Goal: Information Seeking & Learning: Understand process/instructions

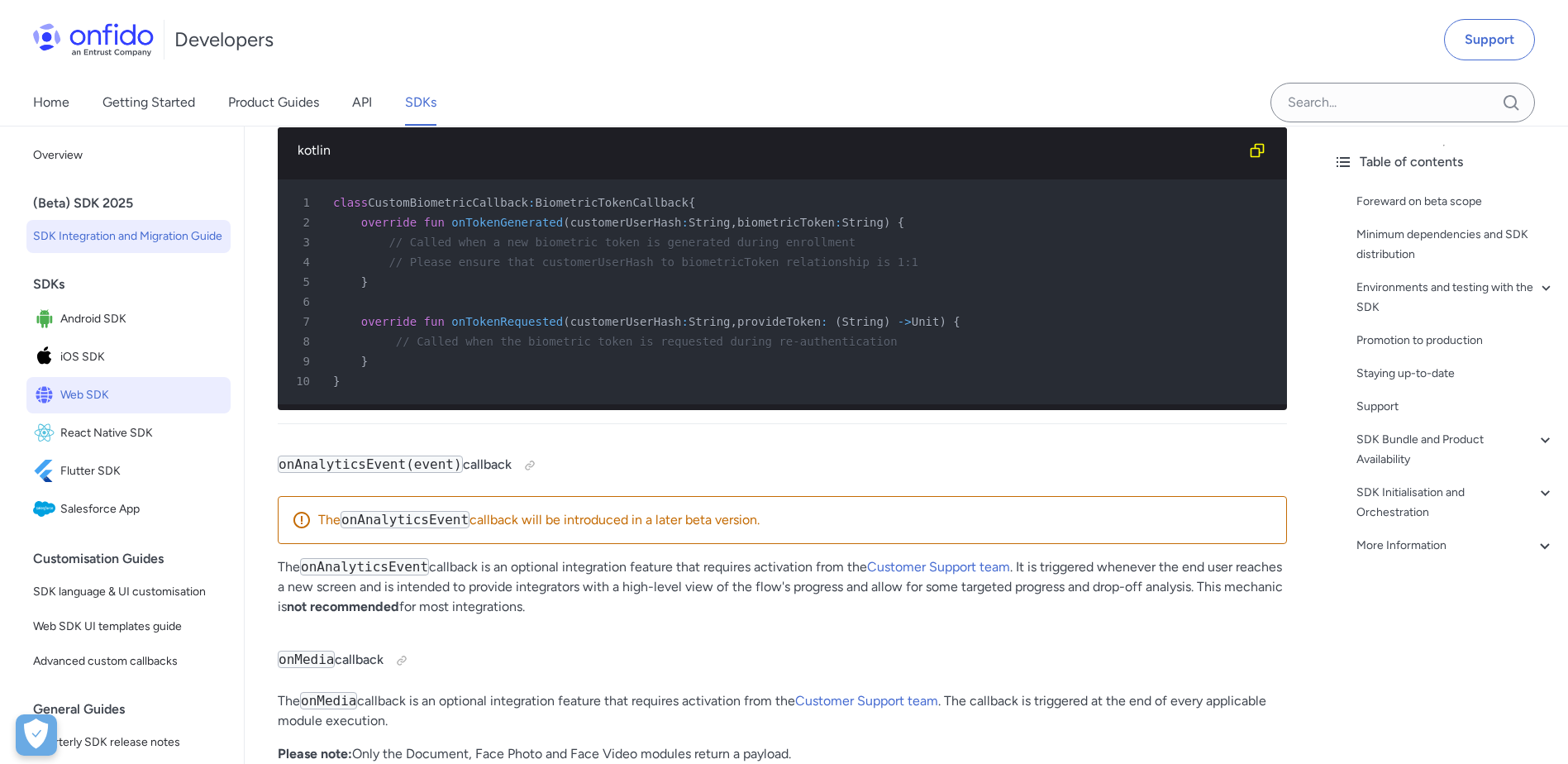
click at [132, 407] on span "Web SDK" at bounding box center [142, 395] width 164 height 23
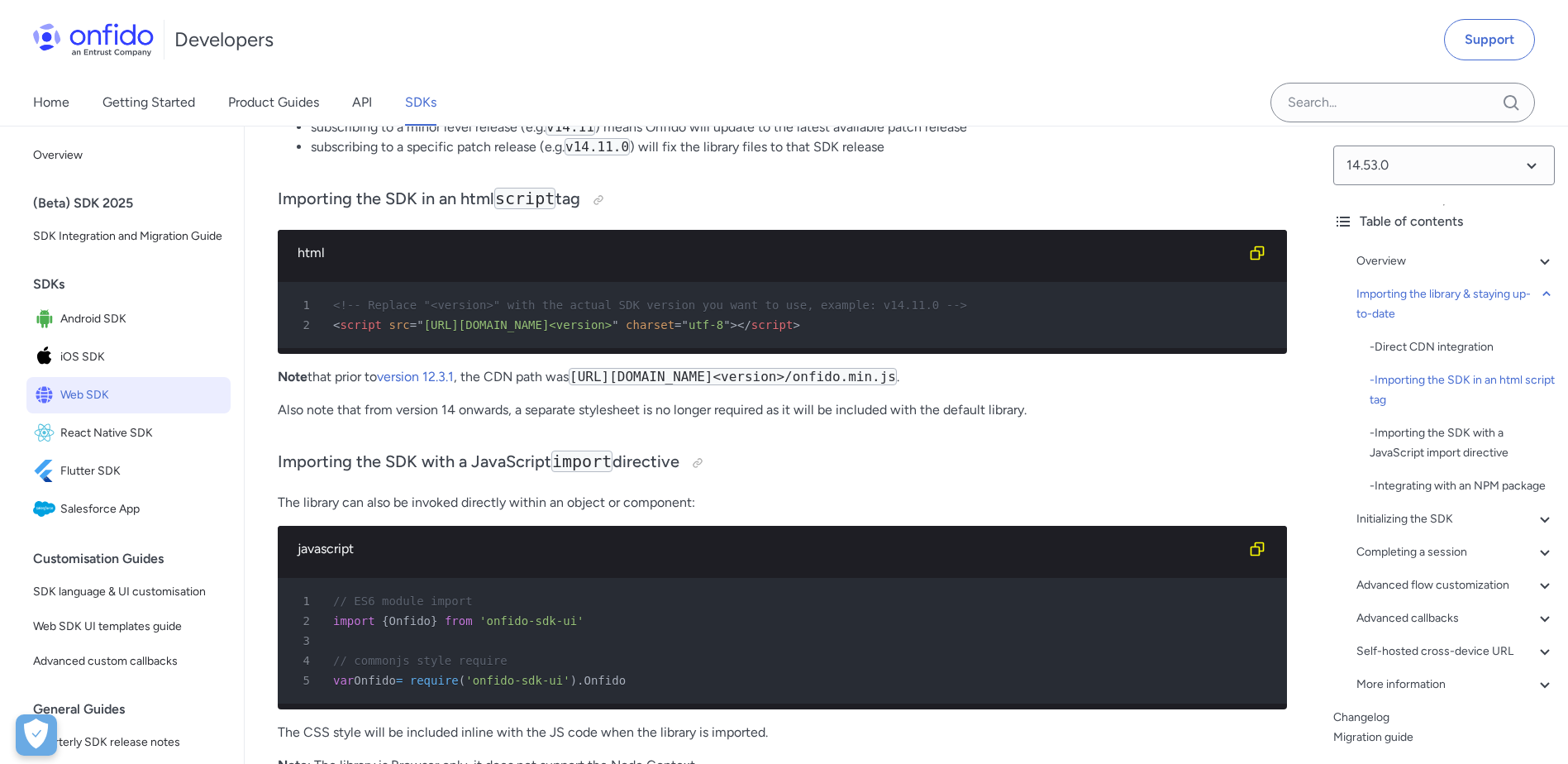
scroll to position [1490, 0]
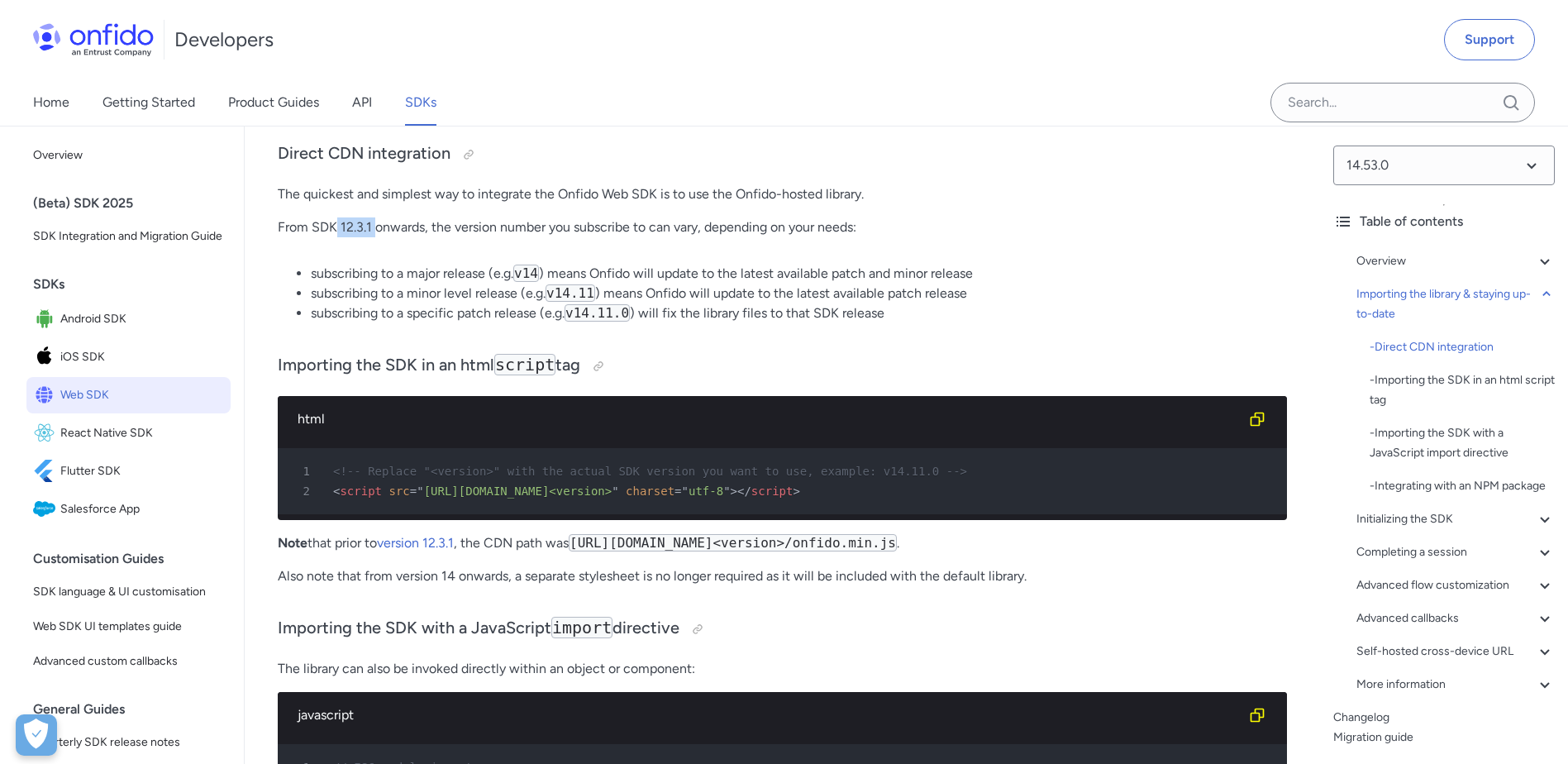
drag, startPoint x: 337, startPoint y: 225, endPoint x: 376, endPoint y: 230, distance: 39.3
click at [376, 230] on p "From SDK 12.3.1 onwards, the version number you subscribe to can vary, dependin…" at bounding box center [782, 227] width 1009 height 19
drag, startPoint x: 376, startPoint y: 230, endPoint x: 410, endPoint y: 285, distance: 64.7
click at [410, 285] on li "subscribing to a minor level release (e.g. v14.11 ) means Onfido will update to…" at bounding box center [799, 293] width 976 height 19
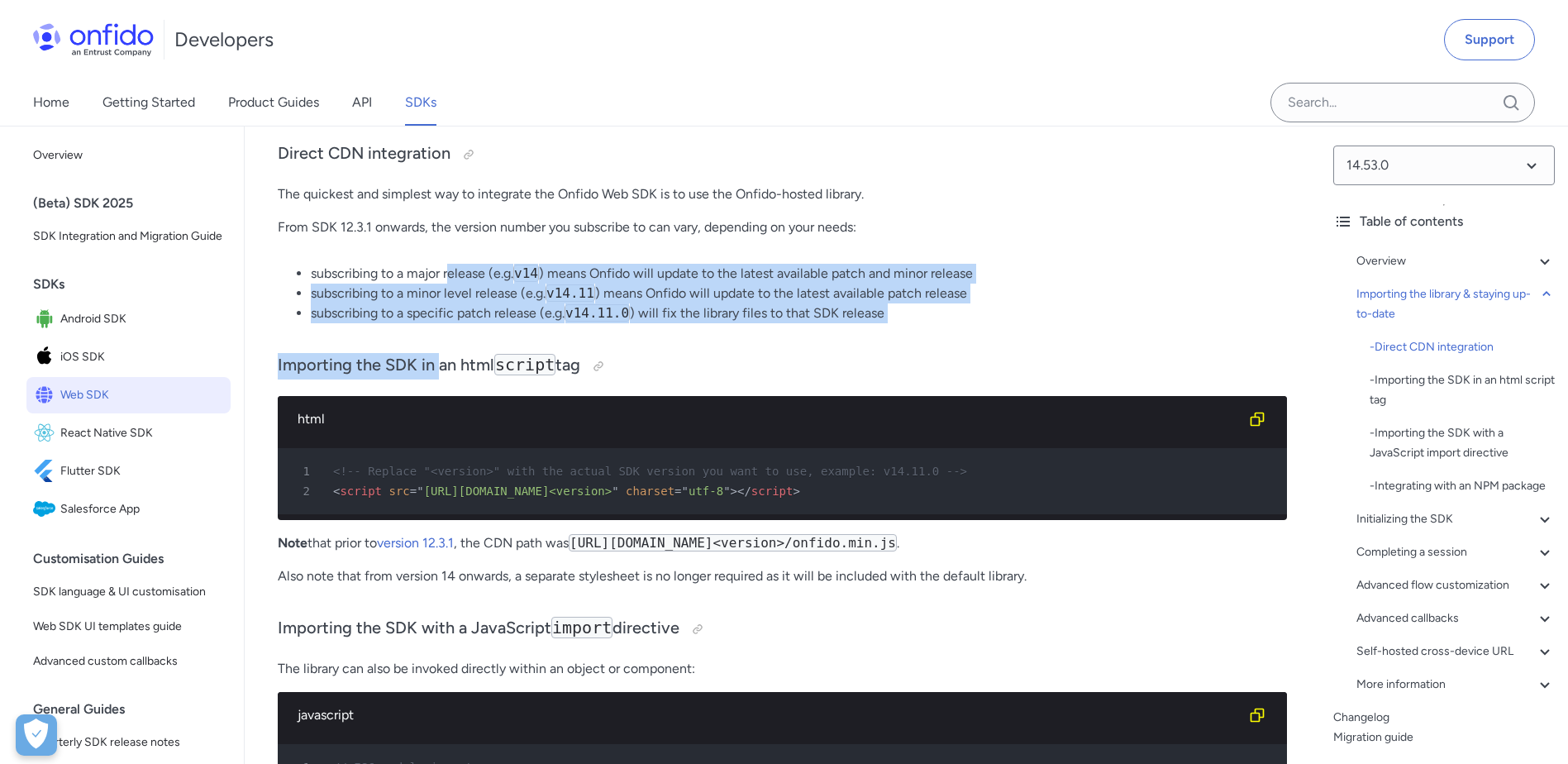
drag, startPoint x: 449, startPoint y: 270, endPoint x: 435, endPoint y: 339, distance: 70.4
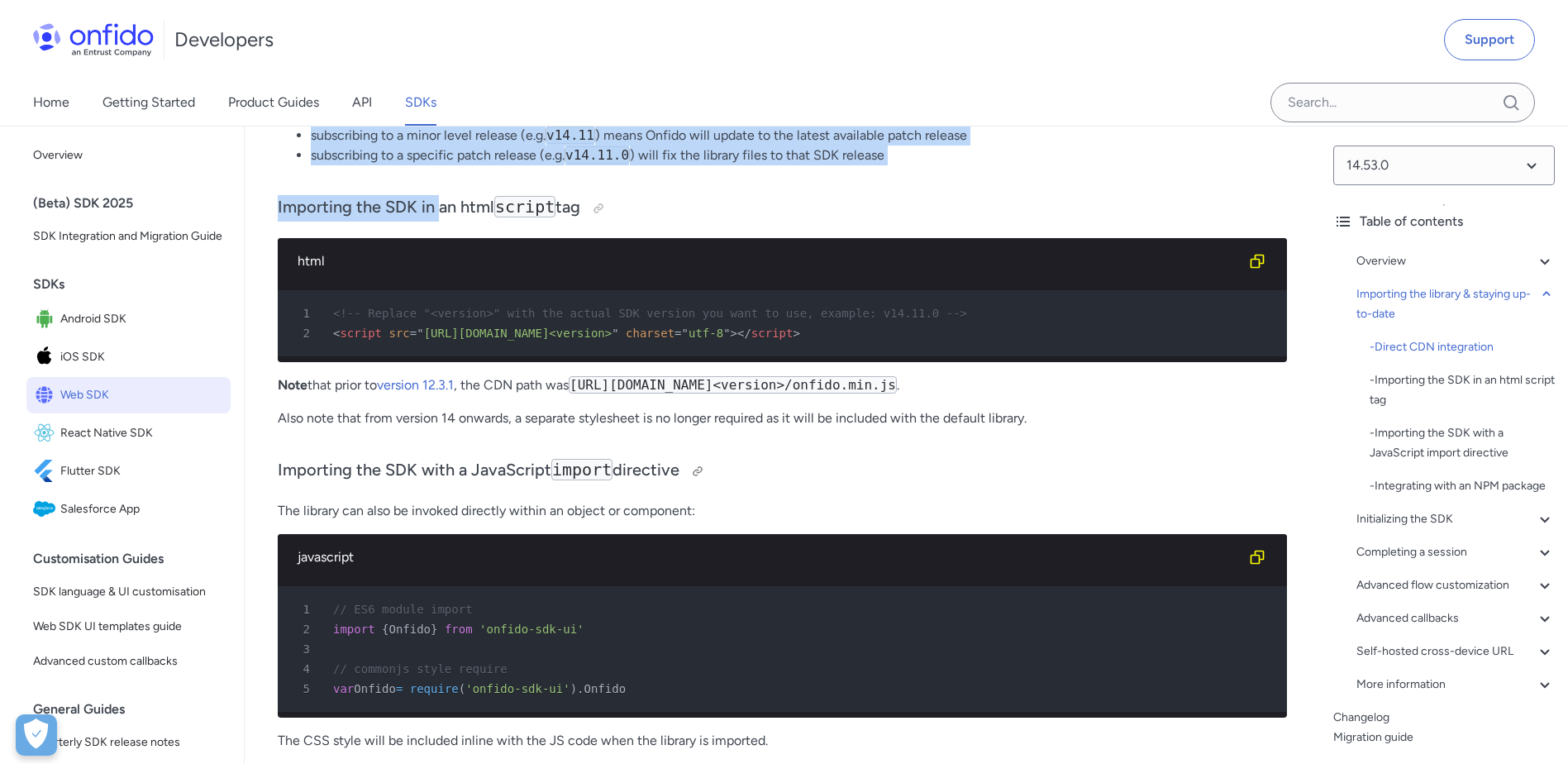
scroll to position [1656, 0]
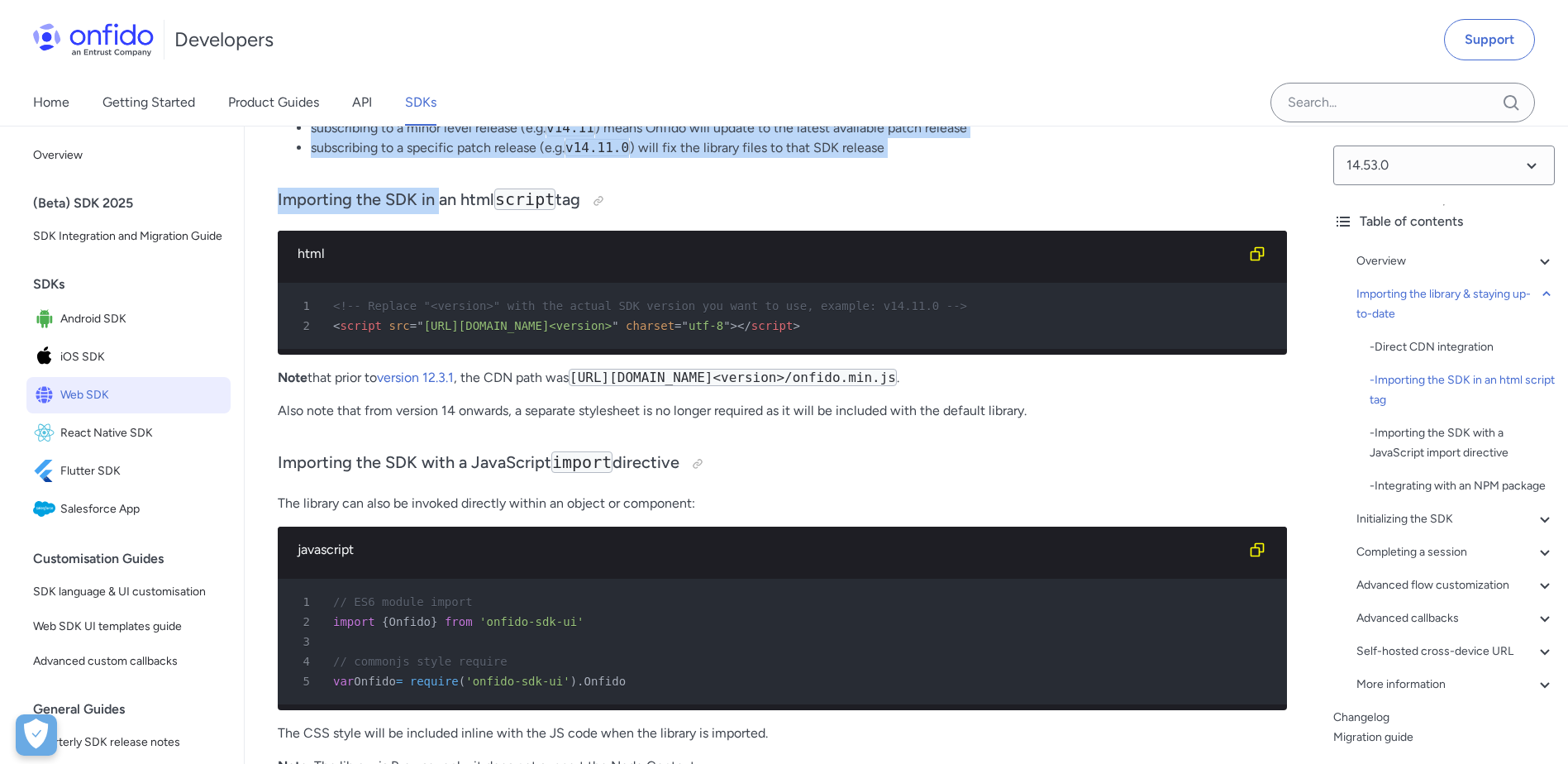
drag, startPoint x: 1061, startPoint y: 389, endPoint x: 581, endPoint y: 390, distance: 480.0
click at [581, 386] on code "[URL][DOMAIN_NAME]<version>/onfido.min.js" at bounding box center [732, 378] width 328 height 18
copy code "[URL][DOMAIN_NAME]<version>/onfido.min.js"
click at [436, 382] on link "version 12.3.1" at bounding box center [415, 378] width 77 height 16
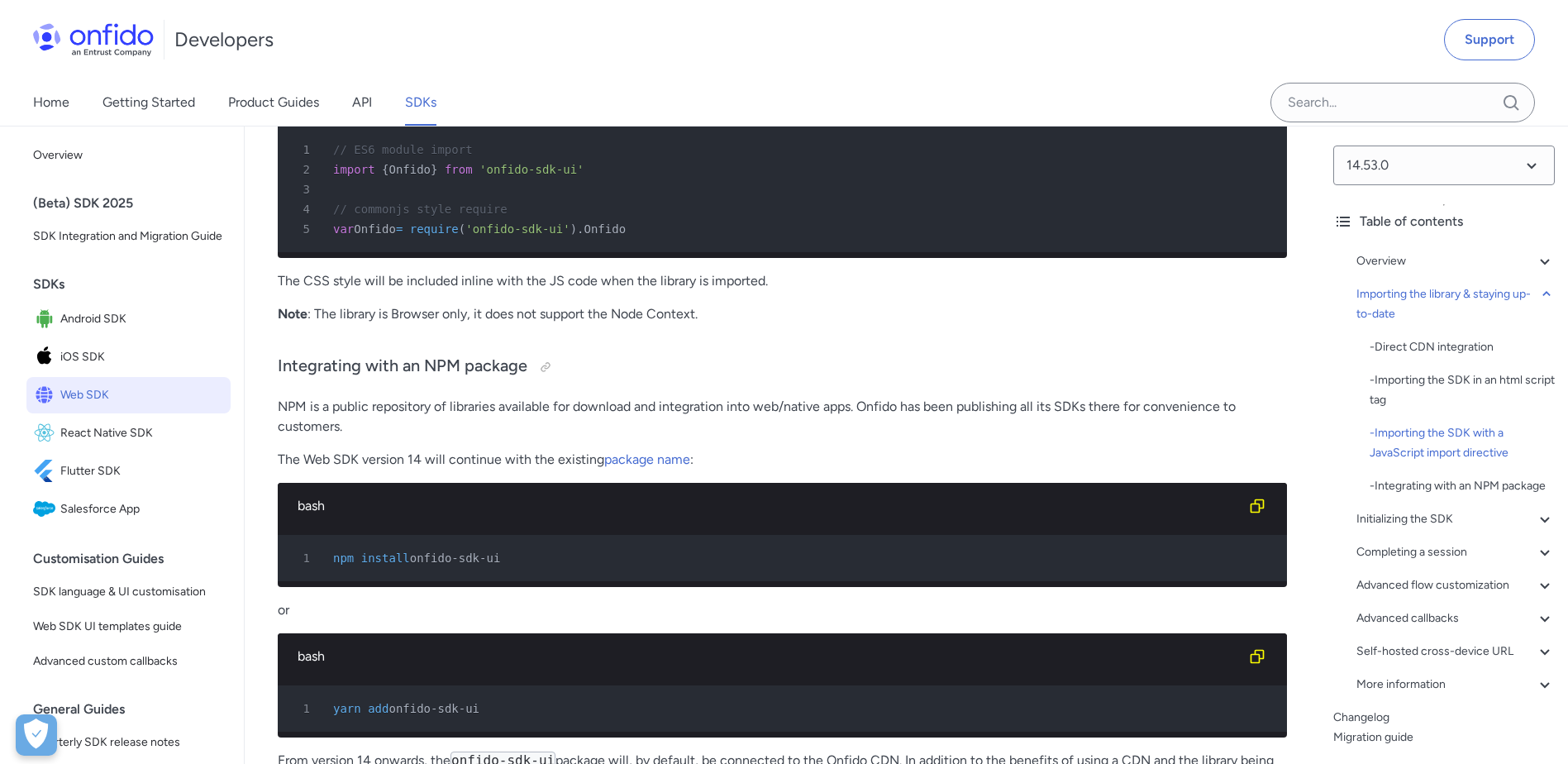
scroll to position [2151, 0]
